Goal: Check status: Check status

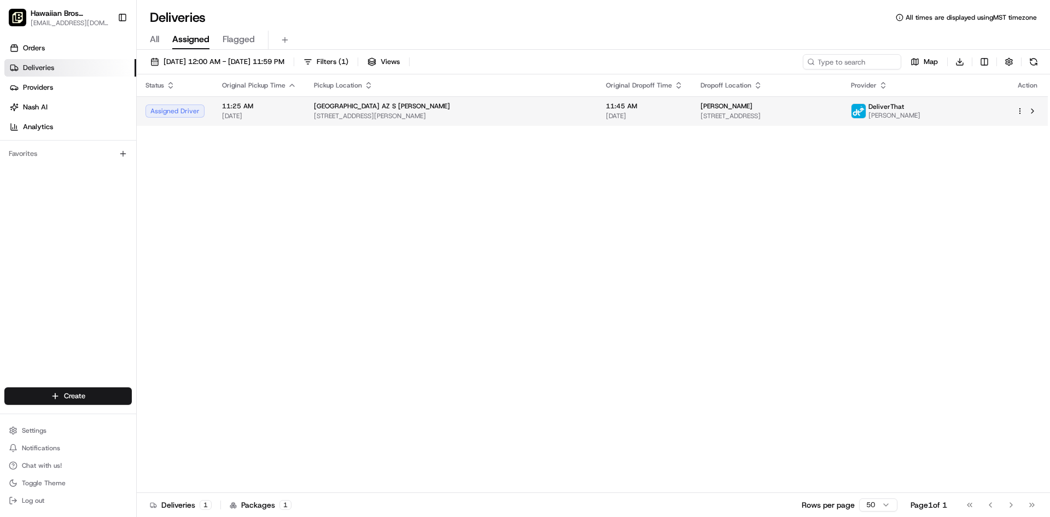
click at [1020, 114] on html "Hawaiian Bros (Tucson_AZ_S. [PERSON_NAME]) [EMAIL_ADDRESS][DOMAIN_NAME] Toggle …" at bounding box center [525, 258] width 1050 height 517
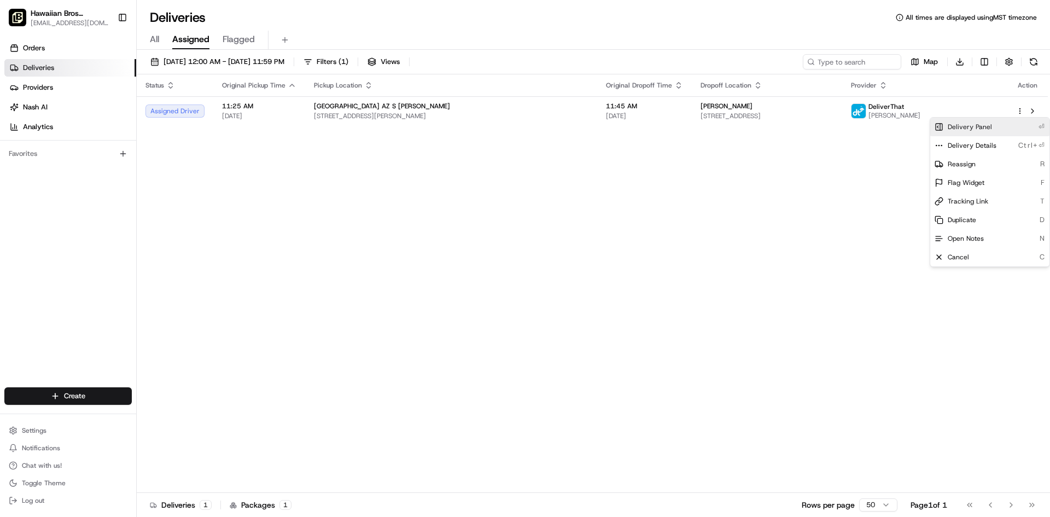
click at [993, 128] on div "Delivery Panel ⏎" at bounding box center [989, 127] width 119 height 19
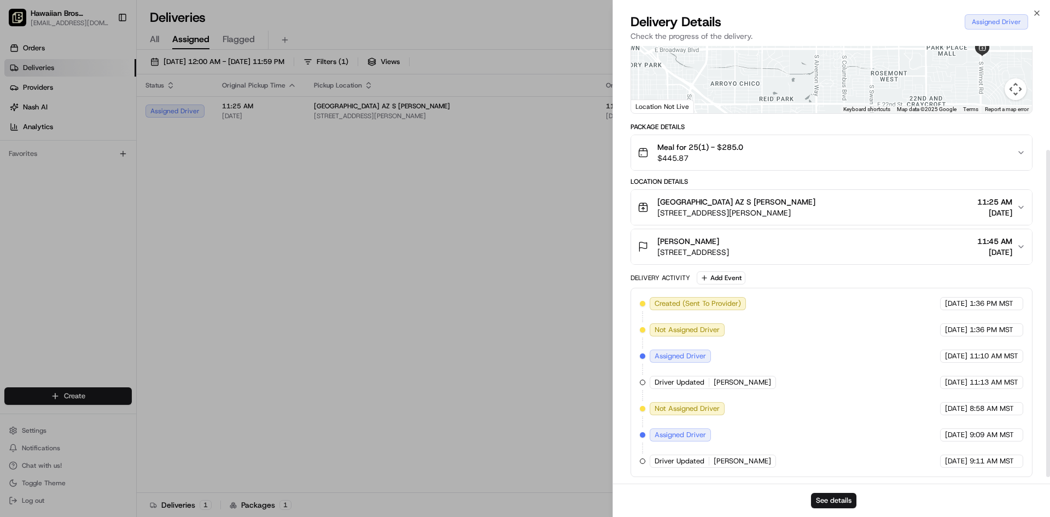
scroll to position [148, 0]
click at [1037, 14] on icon "button" at bounding box center [1037, 13] width 4 height 4
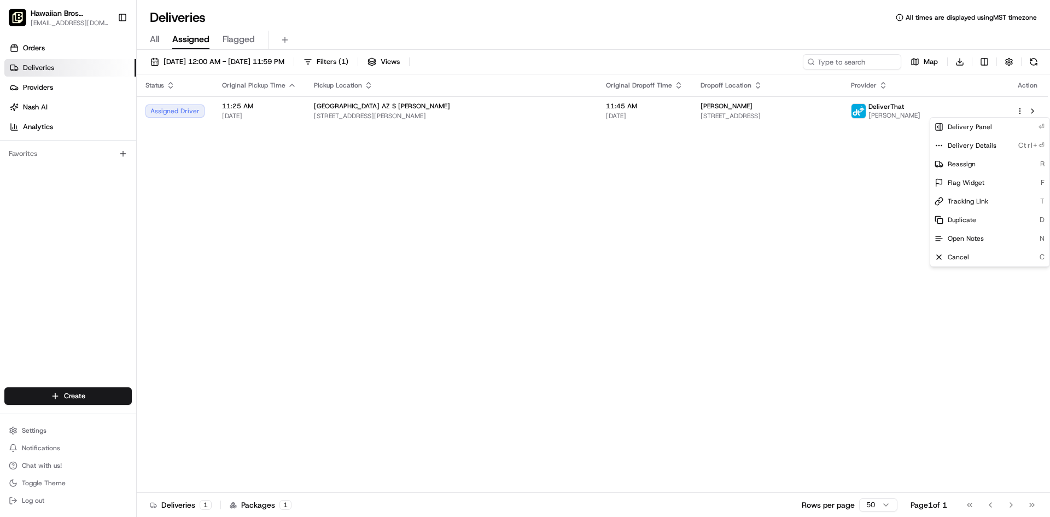
click at [631, 335] on div "Status Original Pickup Time Pickup Location Original Dropoff Time Dropoff Locat…" at bounding box center [592, 283] width 911 height 418
